Goal: Transaction & Acquisition: Purchase product/service

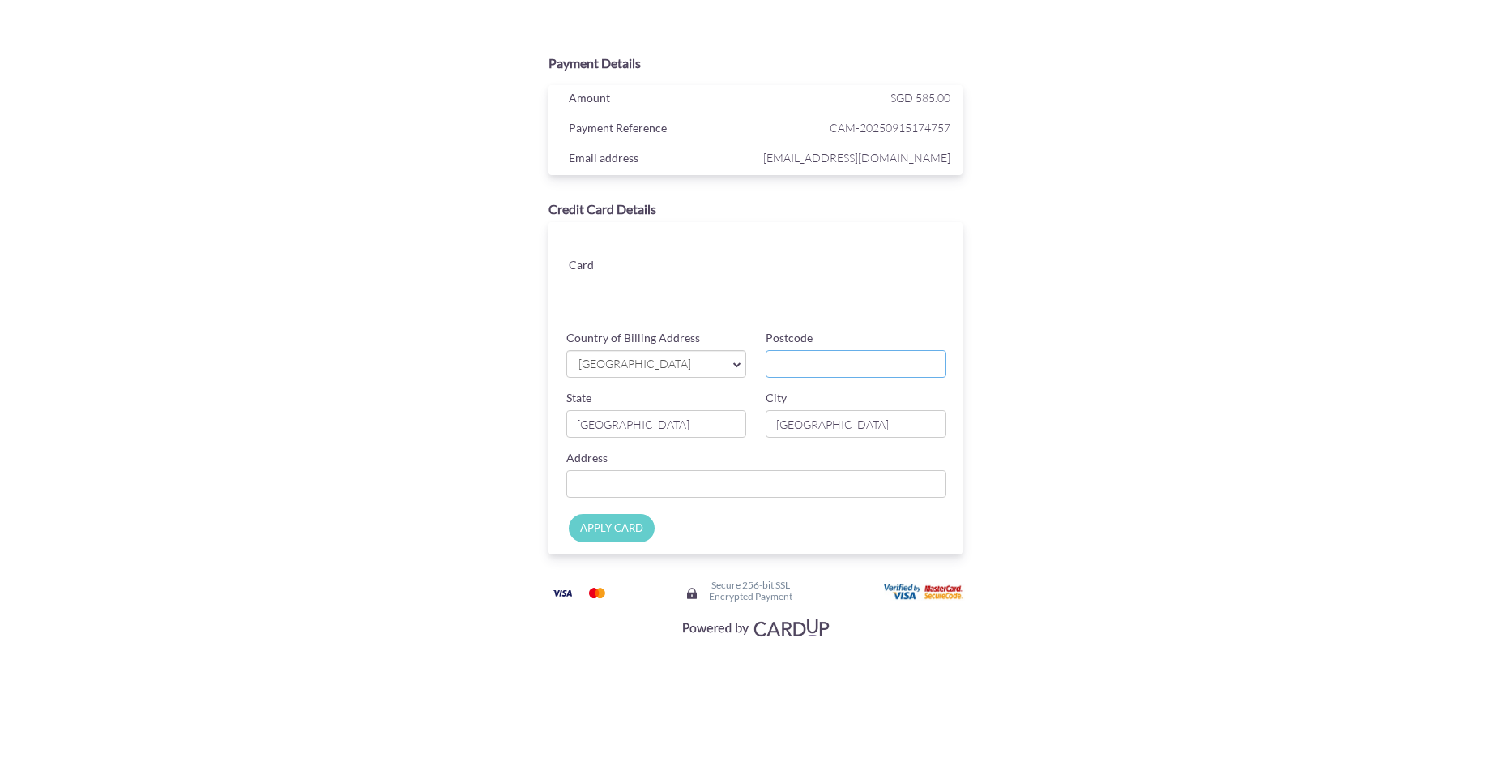
click at [797, 367] on input "Postcode" at bounding box center [856, 364] width 181 height 28
type input "358395"
type input "[GEOGRAPHIC_DATA], #10-35, The Tre Ver"
click at [1045, 499] on div "Payment Details Amount SGD 585.00 Payment Reference CAM-20250915174757 Email ad…" at bounding box center [756, 344] width 790 height 596
click at [611, 533] on input "APPLY CARD" at bounding box center [612, 528] width 86 height 28
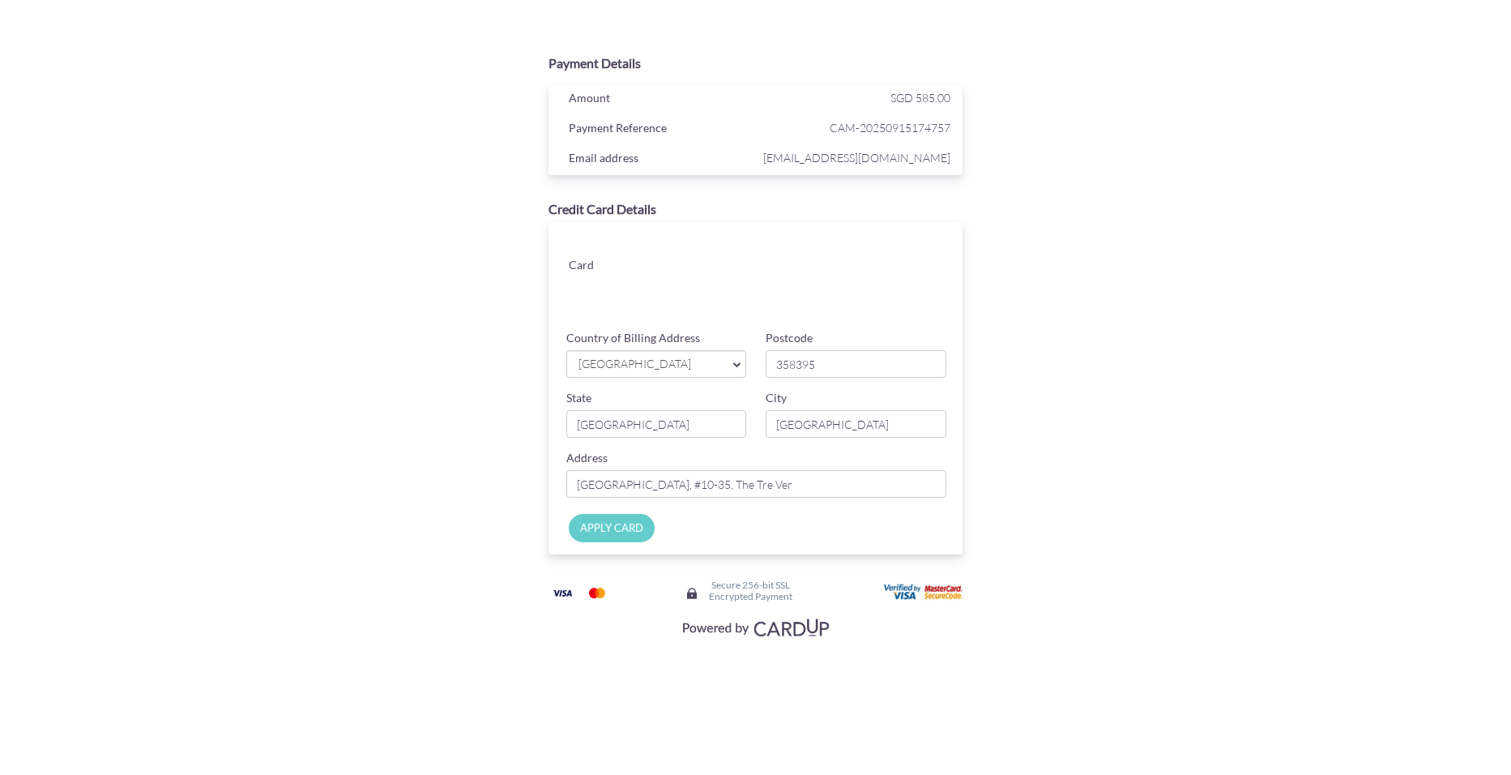
type input "Applying..."
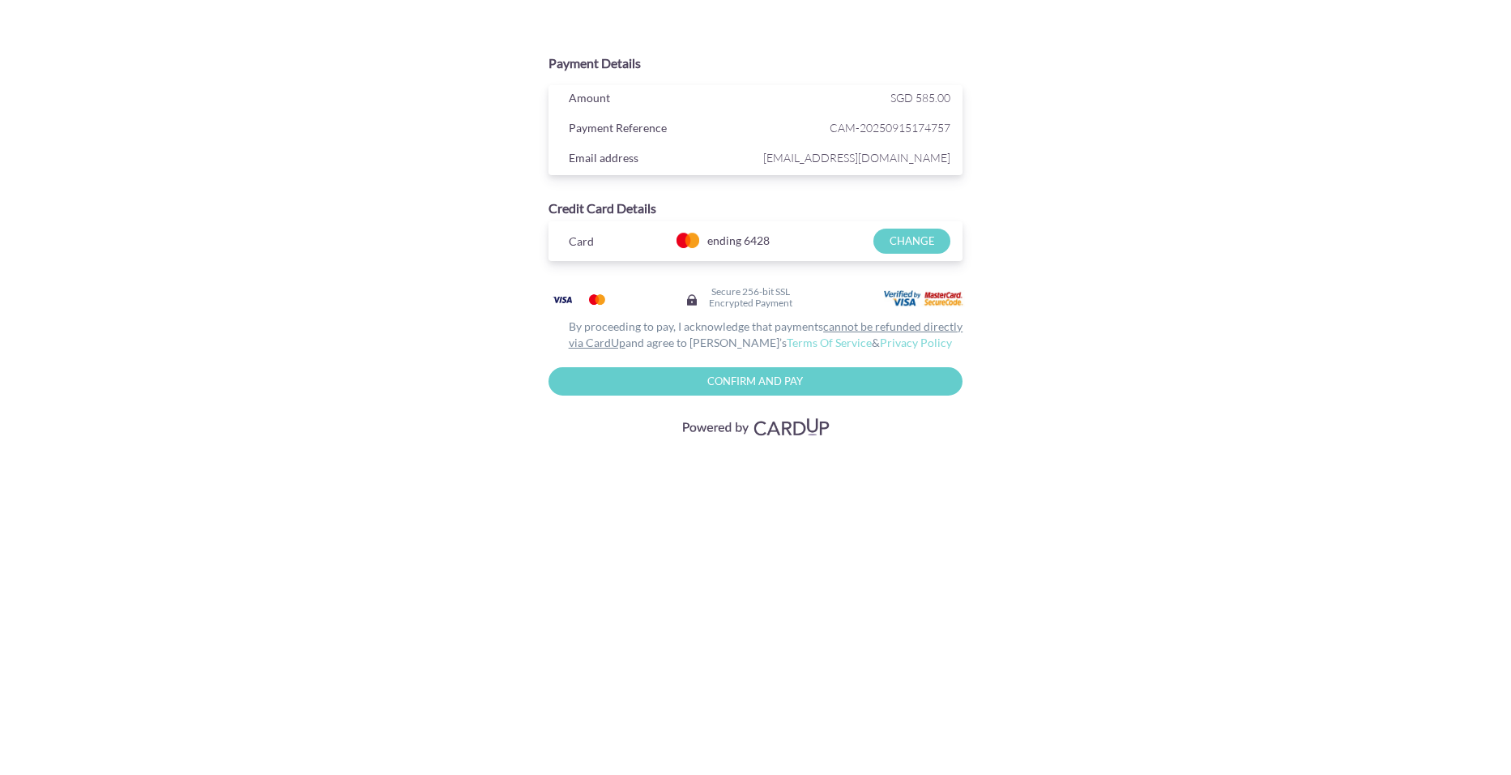
click at [1116, 276] on div "Payment Details Amount SGD 585.00 Payment Reference CAM-20250915174757 Email ad…" at bounding box center [756, 244] width 790 height 396
click at [780, 390] on input "Confirm and Pay" at bounding box center [756, 381] width 415 height 28
type input "Please wait..."
